Goal: Task Accomplishment & Management: Use online tool/utility

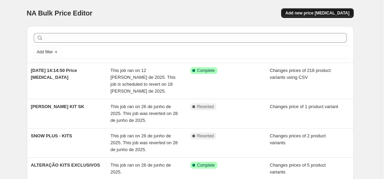
click at [310, 13] on span "Add new price [MEDICAL_DATA]" at bounding box center [317, 13] width 64 height 6
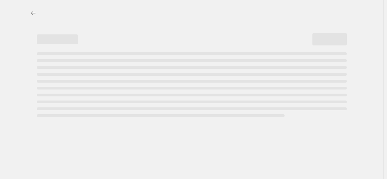
select select "percentage"
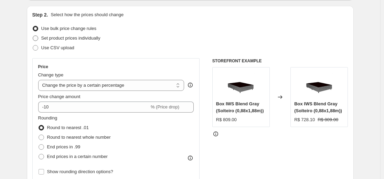
scroll to position [69, 0]
click at [46, 52] on label "Use CSV upload" at bounding box center [53, 48] width 42 height 10
click at [33, 45] on input "Use CSV upload" at bounding box center [33, 45] width 0 height 0
radio input "true"
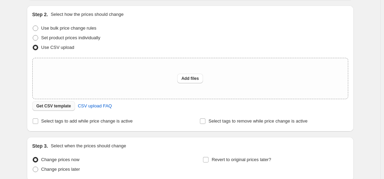
click at [67, 105] on span "Get CSV template" at bounding box center [53, 106] width 35 height 6
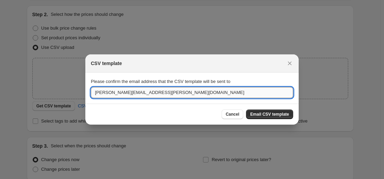
click at [195, 94] on input "[PERSON_NAME][EMAIL_ADDRESS][PERSON_NAME][DOMAIN_NAME]" at bounding box center [192, 92] width 202 height 11
type input "[PERSON_NAME][EMAIL_ADDRESS][DOMAIN_NAME]"
click at [283, 113] on span "Email CSV template" at bounding box center [269, 114] width 39 height 6
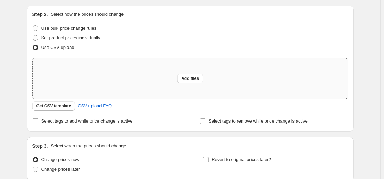
click at [109, 78] on div "Add files" at bounding box center [190, 78] width 315 height 41
type input "C:\fakepath\Planilha sem título - csv_template_user_14647.csv"
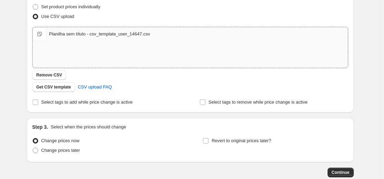
scroll to position [140, 0]
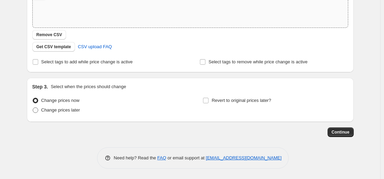
click at [77, 111] on span "Change prices later" at bounding box center [60, 109] width 39 height 5
click at [33, 108] on input "Change prices later" at bounding box center [33, 107] width 0 height 0
radio input "true"
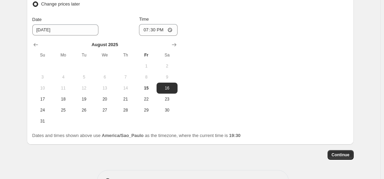
scroll to position [234, 0]
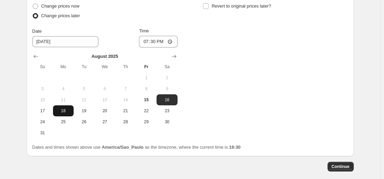
click at [64, 110] on span "18" at bounding box center [63, 111] width 15 height 6
type input "[DATE]"
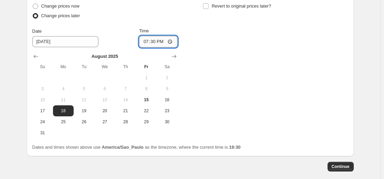
click at [164, 43] on input "19:30" at bounding box center [158, 42] width 39 height 12
click at [158, 43] on input "19:30" at bounding box center [158, 42] width 39 height 12
type input "00:05"
click at [340, 167] on span "Continue" at bounding box center [340, 167] width 18 height 6
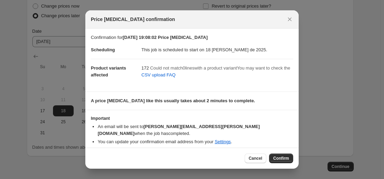
click at [290, 21] on icon "Close" at bounding box center [290, 20] width 4 height 4
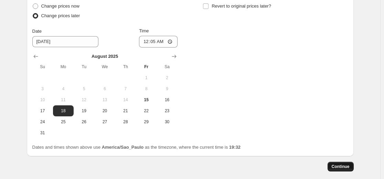
click at [346, 167] on span "Continue" at bounding box center [340, 167] width 18 height 6
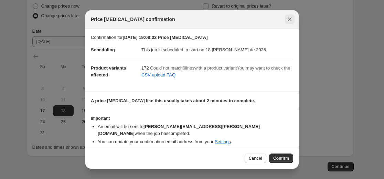
click at [285, 22] on button "Close" at bounding box center [290, 19] width 10 height 10
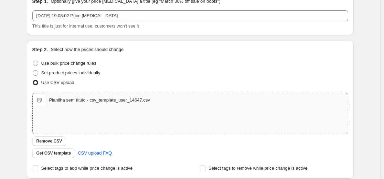
scroll to position [28, 0]
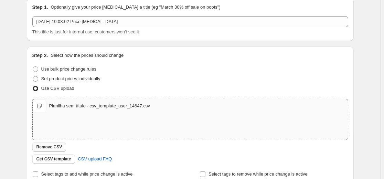
click at [44, 148] on span "Remove CSV" at bounding box center [49, 147] width 26 height 6
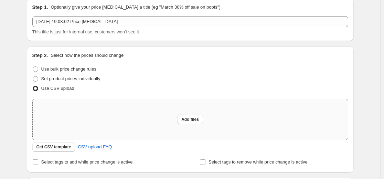
click at [83, 114] on div "Add files" at bounding box center [190, 119] width 315 height 41
click at [180, 126] on div "Add files" at bounding box center [190, 119] width 315 height 41
type input "C:\fakepath\Planilha sem título - csv_template_user_14647 (1).csv"
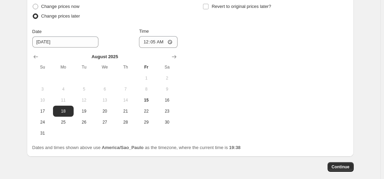
scroll to position [234, 0]
click at [338, 165] on span "Continue" at bounding box center [340, 167] width 18 height 6
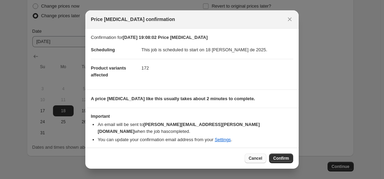
click at [257, 158] on span "Cancel" at bounding box center [255, 158] width 13 height 6
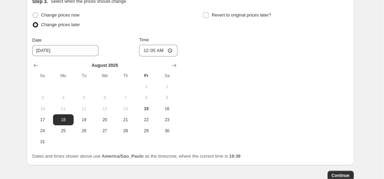
scroll to position [268, 0]
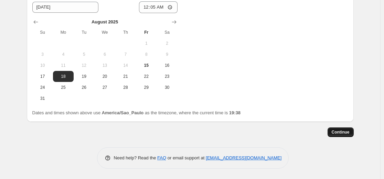
click at [340, 133] on span "Continue" at bounding box center [340, 132] width 18 height 6
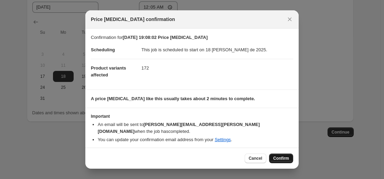
click at [285, 157] on span "Confirm" at bounding box center [281, 158] width 16 height 6
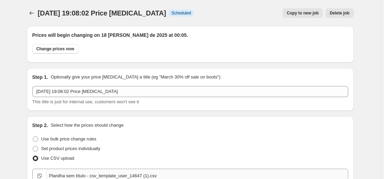
click at [31, 16] on icon "Price change jobs" at bounding box center [31, 13] width 7 height 7
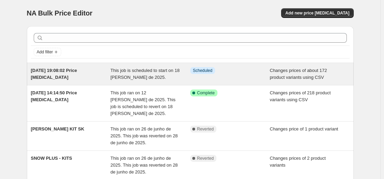
click at [124, 70] on span "This job is scheduled to start on 18 [PERSON_NAME] de 2025." at bounding box center [144, 74] width 69 height 12
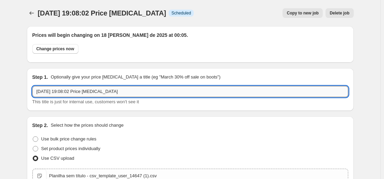
click at [161, 92] on input "[DATE] 19:08:02 Price [MEDICAL_DATA]" at bounding box center [190, 91] width 316 height 11
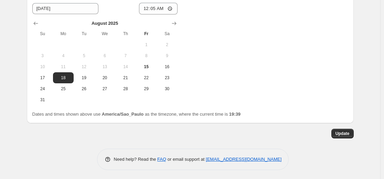
scroll to position [310, 0]
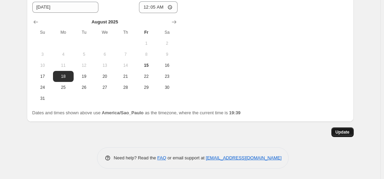
click at [343, 133] on span "Update" at bounding box center [342, 132] width 14 height 6
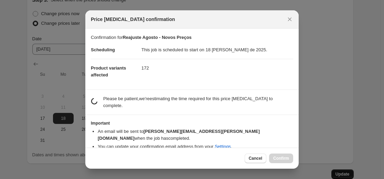
scroll to position [0, 0]
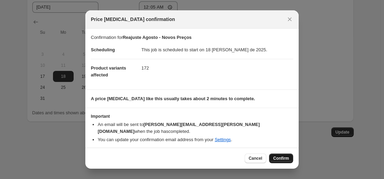
click at [280, 153] on button "Confirm" at bounding box center [281, 158] width 24 height 10
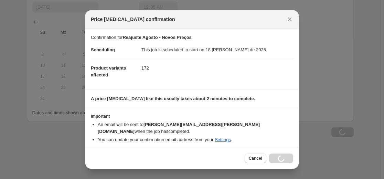
type input "Reajuste Agosto - Novos Preços"
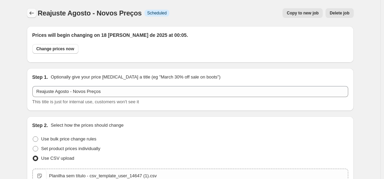
click at [32, 12] on icon "Price change jobs" at bounding box center [31, 13] width 7 height 7
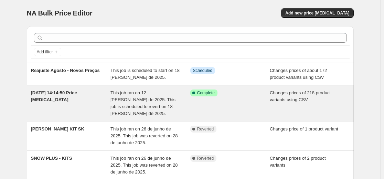
click at [94, 106] on div "[DATE] 14:14:50 Price [MEDICAL_DATA]" at bounding box center [71, 103] width 80 height 28
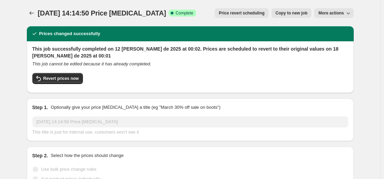
click at [33, 13] on icon "Price change jobs" at bounding box center [31, 13] width 7 height 7
